Goal: Find contact information: Find contact information

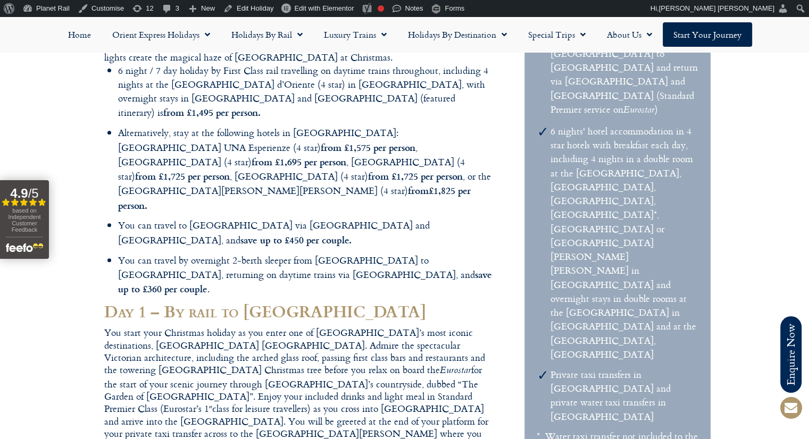
scroll to position [353, 0]
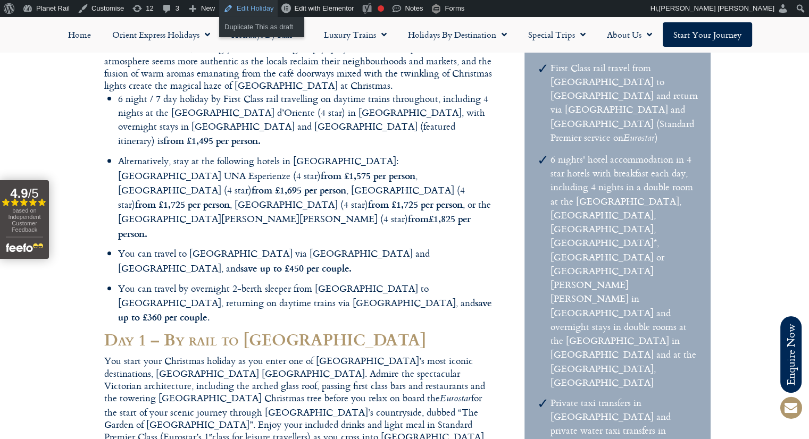
click at [257, 7] on link "Edit Holiday" at bounding box center [248, 8] width 59 height 17
